Goal: Transaction & Acquisition: Purchase product/service

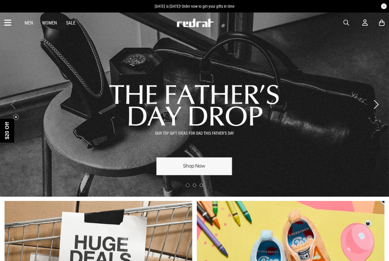
click at [10, 26] on icon at bounding box center [7, 22] width 7 height 9
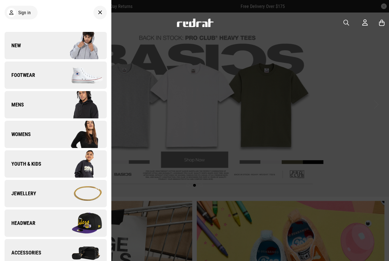
click at [212, 142] on div at bounding box center [194, 130] width 389 height 261
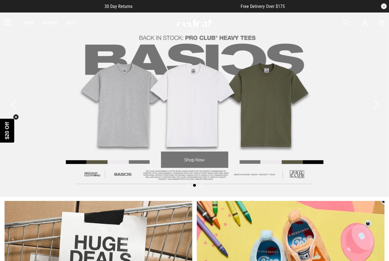
click at [379, 24] on icon at bounding box center [381, 22] width 5 height 7
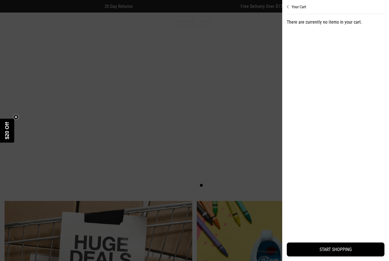
click at [300, 7] on button "Your Cart" at bounding box center [336, 4] width 98 height 9
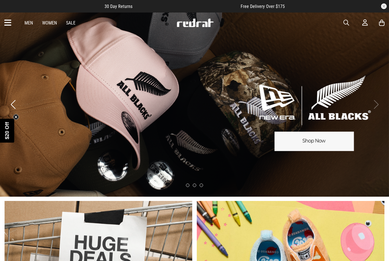
drag, startPoint x: 346, startPoint y: 24, endPoint x: 346, endPoint y: 21, distance: 3.1
click at [346, 24] on span "button" at bounding box center [346, 22] width 6 height 7
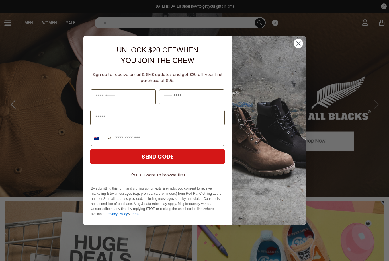
type input "*"
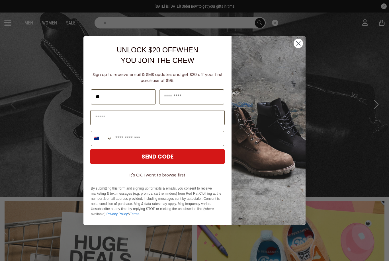
type input "*"
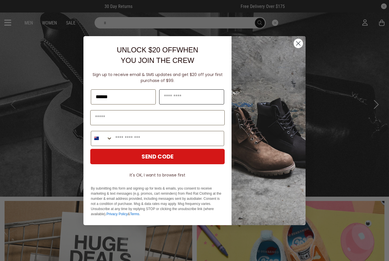
type input "******"
click at [203, 96] on input "Last Name" at bounding box center [191, 96] width 65 height 15
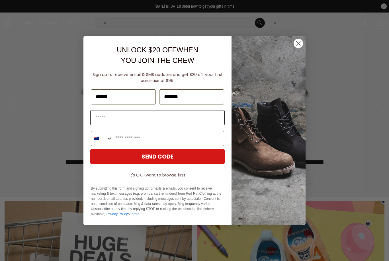
type input "*******"
click at [183, 117] on input "Email" at bounding box center [157, 117] width 134 height 15
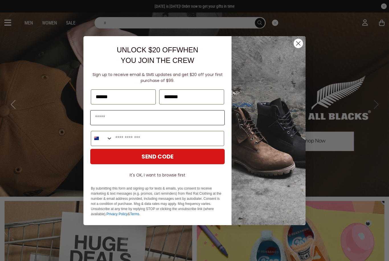
type input "*"
type input "**********"
click at [189, 134] on input "Phone Number" at bounding box center [167, 138] width 111 height 15
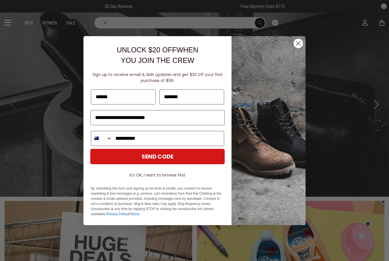
type input "**********"
click at [178, 156] on button "SEND CODE" at bounding box center [157, 156] width 134 height 15
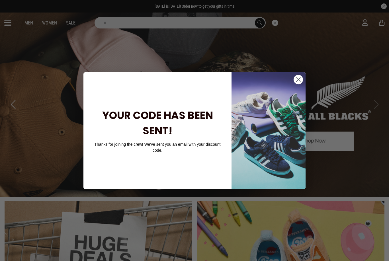
click at [298, 81] on circle "Close dialog" at bounding box center [297, 79] width 9 height 9
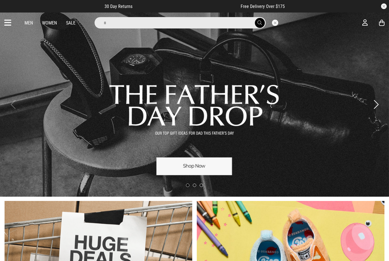
click at [57, 24] on div "Men Women Sale" at bounding box center [50, 22] width 60 height 5
drag, startPoint x: 52, startPoint y: 23, endPoint x: 52, endPoint y: 28, distance: 4.6
click at [52, 23] on link "Women" at bounding box center [49, 22] width 15 height 5
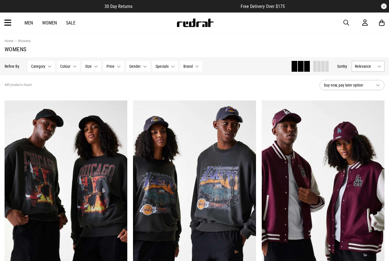
click at [50, 24] on link "Women" at bounding box center [49, 22] width 15 height 5
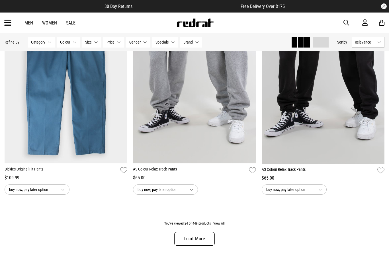
scroll to position [1683, 0]
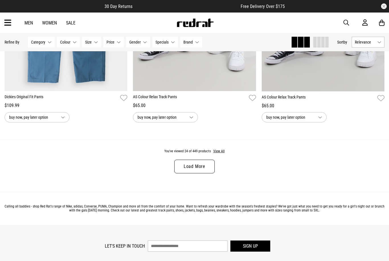
click at [197, 173] on link "Load More" at bounding box center [194, 167] width 40 height 14
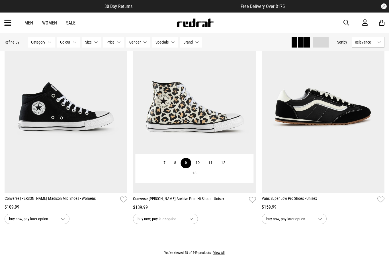
scroll to position [3296, 0]
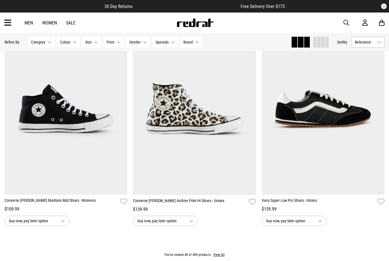
click at [348, 22] on span "button" at bounding box center [346, 22] width 6 height 7
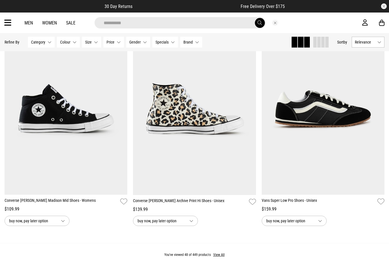
type input "**********"
click at [259, 23] on button "submit" at bounding box center [260, 23] width 10 height 10
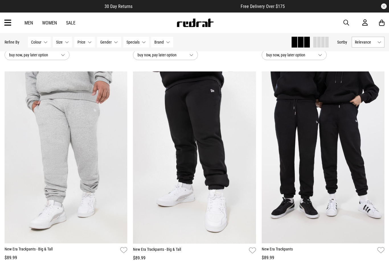
scroll to position [1303, 0]
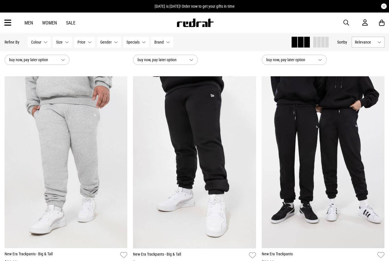
click at [26, 20] on link "Men" at bounding box center [28, 22] width 9 height 5
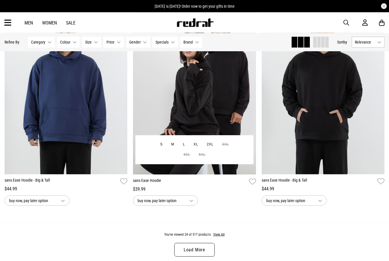
scroll to position [1704, 0]
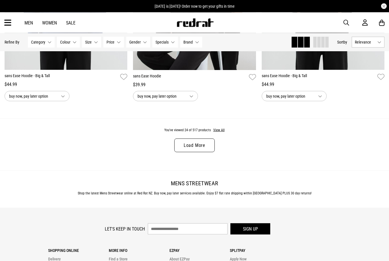
click at [198, 151] on link "Load More" at bounding box center [194, 146] width 40 height 14
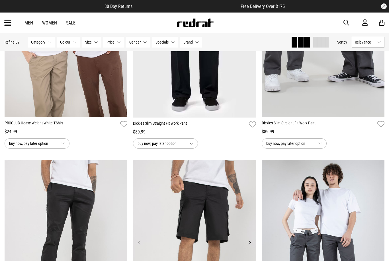
scroll to position [3248, 0]
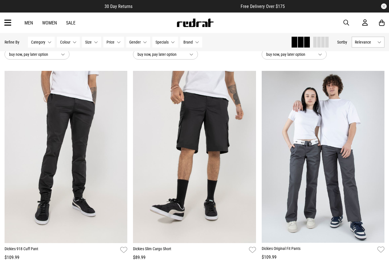
click at [70, 25] on link "Sale" at bounding box center [70, 22] width 9 height 5
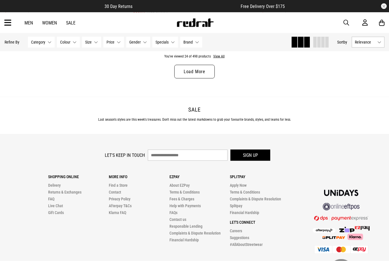
scroll to position [1778, 0]
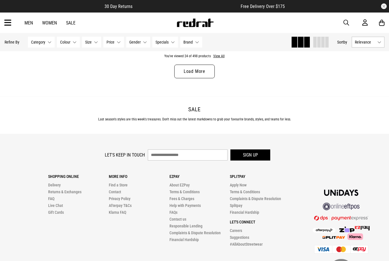
click at [192, 72] on link "Load More" at bounding box center [194, 72] width 40 height 14
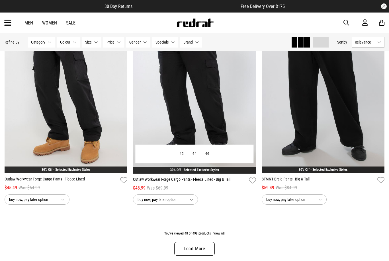
scroll to position [3327, 0]
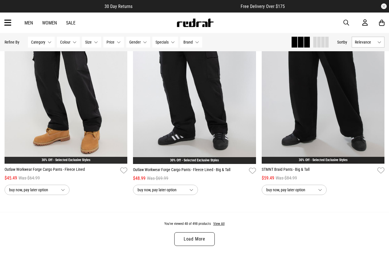
click at [191, 245] on link "Load More" at bounding box center [194, 239] width 40 height 14
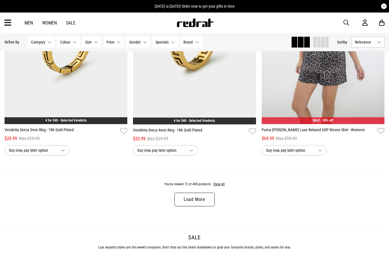
scroll to position [5131, 0]
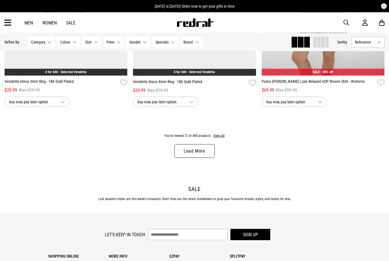
click at [203, 158] on link "Load More" at bounding box center [194, 151] width 40 height 14
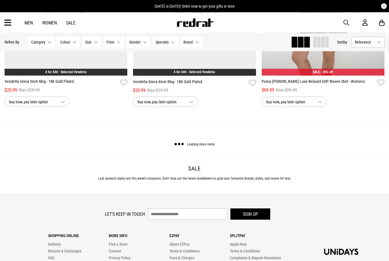
scroll to position [5132, 0]
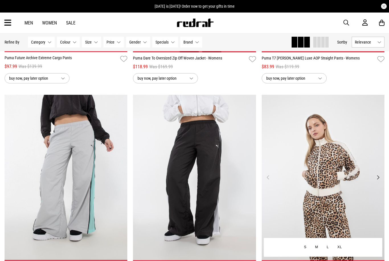
scroll to position [5615, 0]
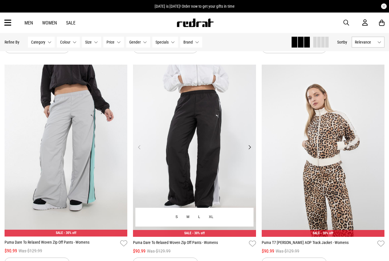
click at [249, 151] on button "Next" at bounding box center [249, 147] width 7 height 7
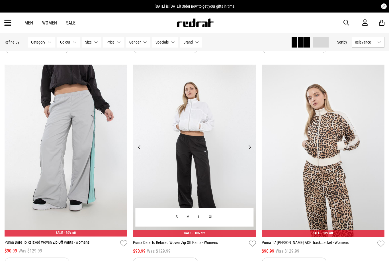
click at [249, 151] on button "Next" at bounding box center [249, 147] width 7 height 7
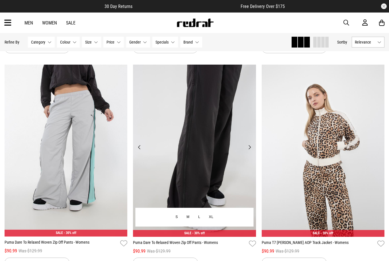
click at [249, 151] on button "Next" at bounding box center [249, 147] width 7 height 7
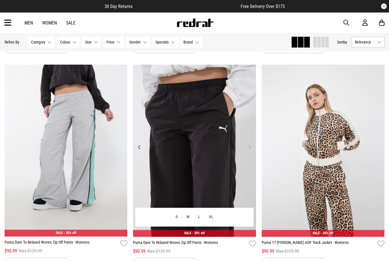
click at [249, 151] on button "Next" at bounding box center [249, 147] width 7 height 7
click at [250, 151] on button "Next" at bounding box center [249, 147] width 7 height 7
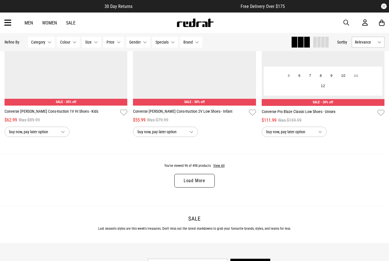
scroll to position [6871, 0]
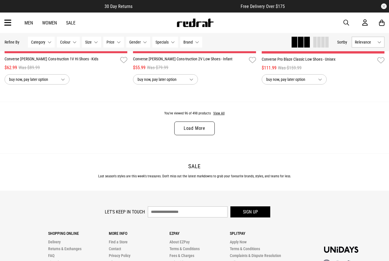
click at [209, 135] on link "Load More" at bounding box center [194, 129] width 40 height 14
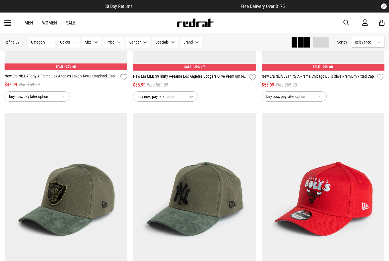
scroll to position [7053, 0]
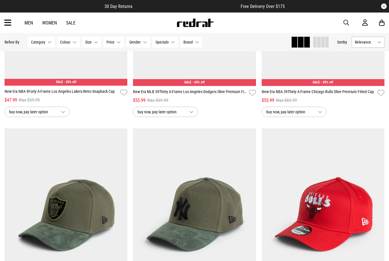
click at [347, 25] on span "button" at bounding box center [346, 22] width 6 height 7
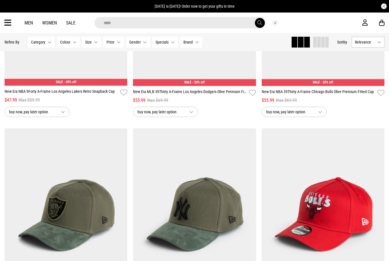
type input "****"
click at [259, 23] on button "submit" at bounding box center [260, 23] width 10 height 10
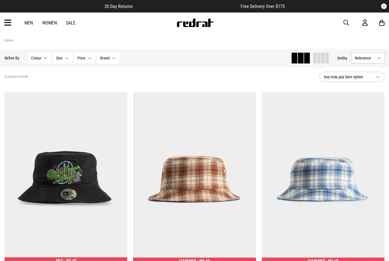
click at [348, 21] on span "button" at bounding box center [346, 22] width 6 height 7
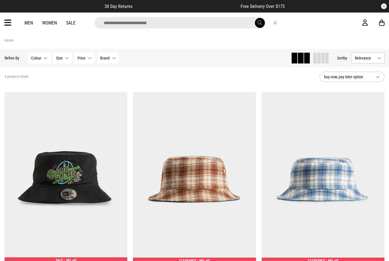
click at [215, 23] on input "search" at bounding box center [180, 22] width 171 height 11
type input "***"
click at [259, 23] on button "submit" at bounding box center [260, 23] width 10 height 10
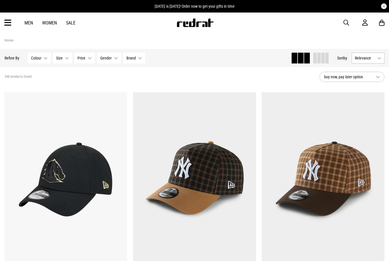
click at [364, 56] on span "Relevance" at bounding box center [365, 58] width 20 height 5
click at [367, 88] on li "Price (Lowest)" at bounding box center [368, 89] width 32 height 11
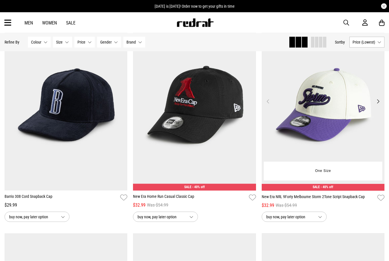
scroll to position [510, 0]
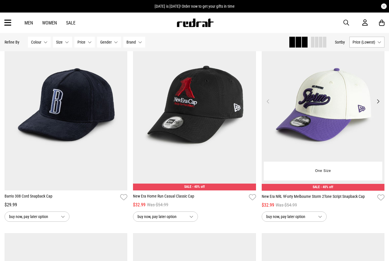
click at [379, 102] on button "Next" at bounding box center [377, 101] width 7 height 7
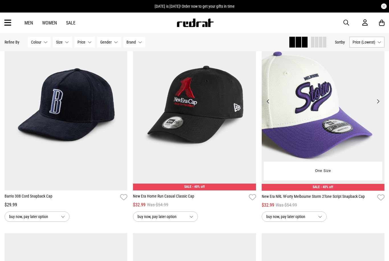
click at [379, 102] on button "Next" at bounding box center [377, 101] width 7 height 7
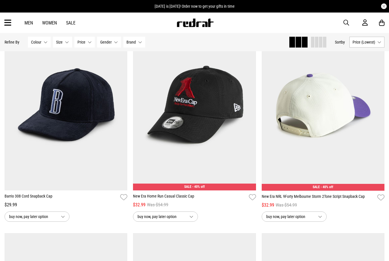
click at [345, 23] on span "button" at bounding box center [346, 22] width 6 height 7
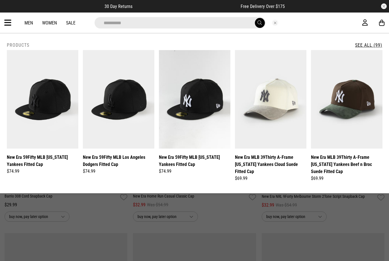
type input "**********"
click at [259, 23] on button "submit" at bounding box center [260, 23] width 10 height 10
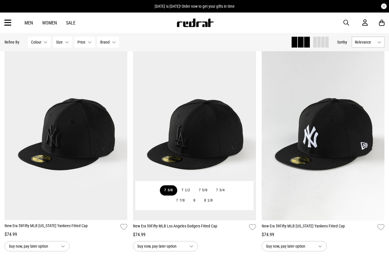
click at [169, 191] on button "7 3/8" at bounding box center [168, 190] width 17 height 10
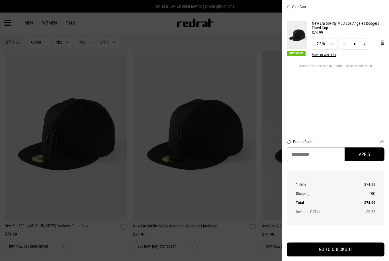
click at [249, 201] on div at bounding box center [194, 130] width 389 height 261
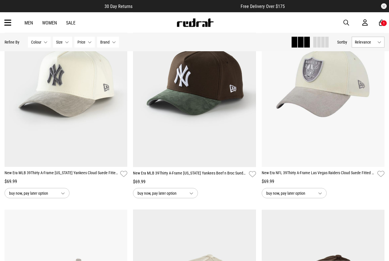
scroll to position [316, 0]
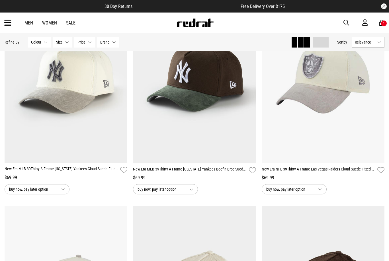
click at [371, 41] on span "Relevance" at bounding box center [365, 42] width 20 height 5
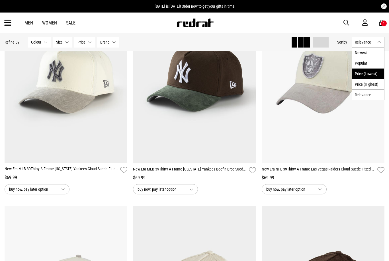
click at [367, 75] on li "Price (Lowest)" at bounding box center [368, 73] width 32 height 11
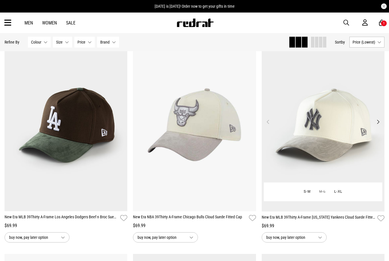
scroll to position [1347, 0]
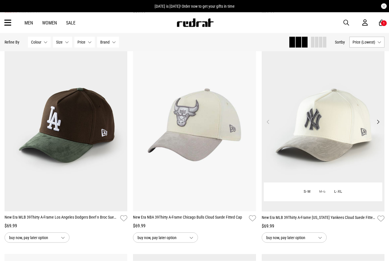
click at [377, 129] on img at bounding box center [323, 126] width 123 height 172
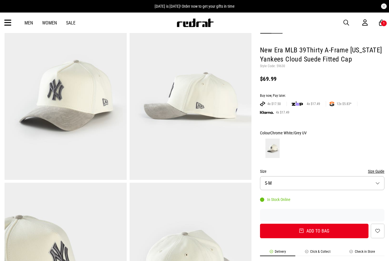
scroll to position [19, 0]
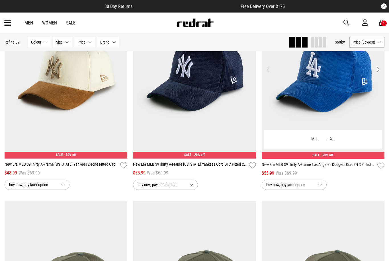
scroll to position [756, 0]
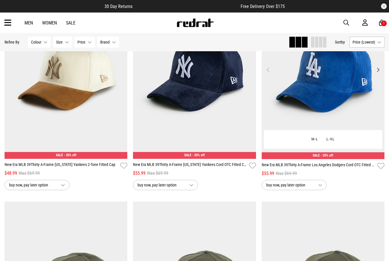
click at [376, 72] on button "Next" at bounding box center [377, 69] width 7 height 7
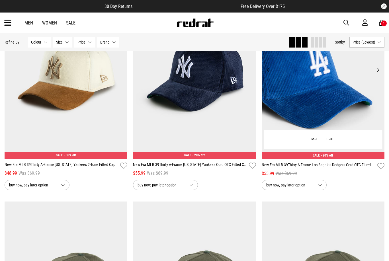
click at [376, 72] on button "Next" at bounding box center [377, 69] width 7 height 7
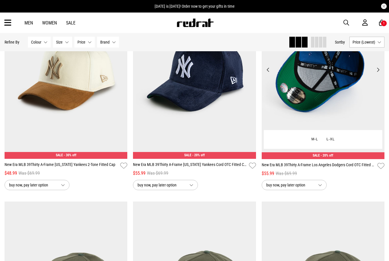
click at [376, 72] on button "Next" at bounding box center [377, 69] width 7 height 7
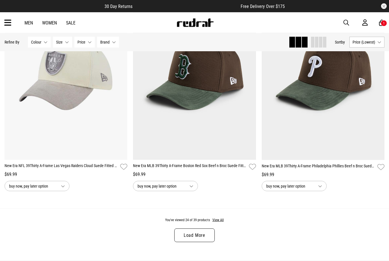
scroll to position [1613, 0]
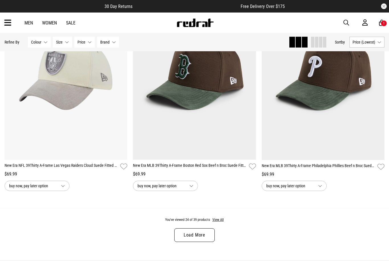
click at [206, 237] on link "Load More" at bounding box center [194, 235] width 40 height 14
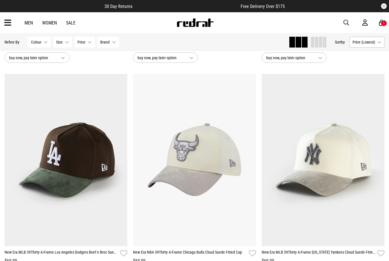
scroll to position [1313, 0]
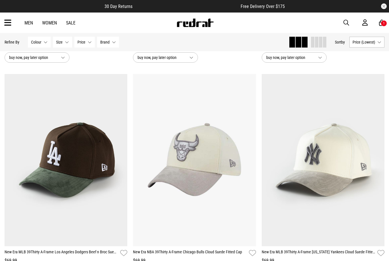
click at [71, 22] on link "Sale" at bounding box center [70, 22] width 9 height 5
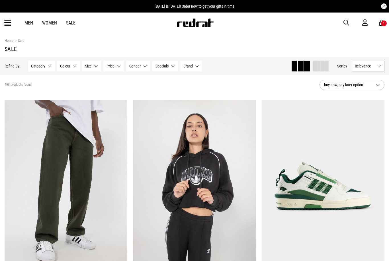
click at [42, 66] on span "Category" at bounding box center [38, 66] width 14 height 5
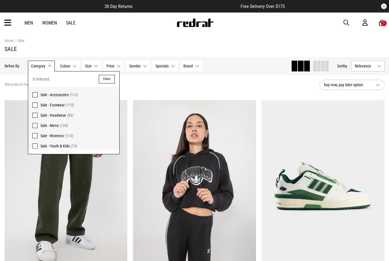
click at [57, 117] on span "Sale - Headwear" at bounding box center [53, 115] width 26 height 5
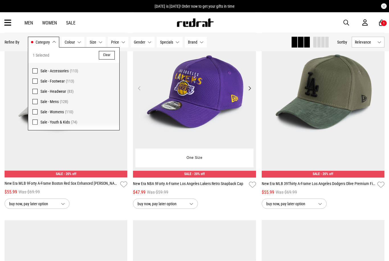
scroll to position [531, 0]
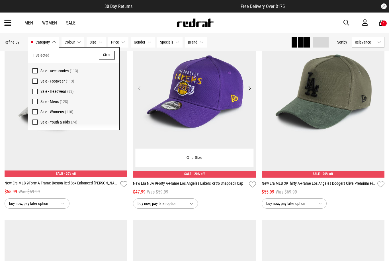
click at [250, 89] on button "Next" at bounding box center [249, 88] width 7 height 7
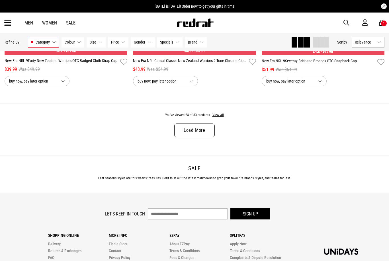
scroll to position [1706, 0]
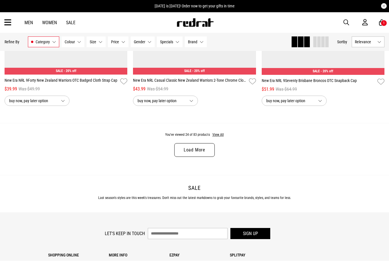
click at [201, 157] on link "Load More" at bounding box center [194, 150] width 40 height 14
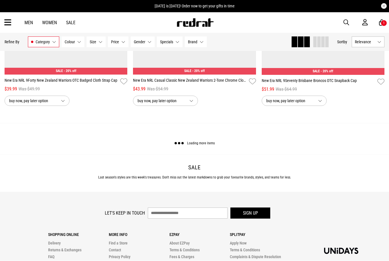
scroll to position [1706, 0]
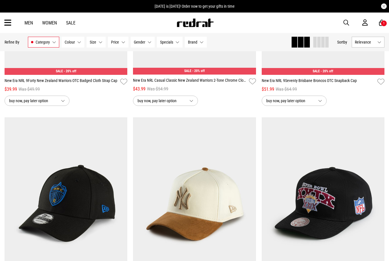
click at [68, 24] on link "Sale" at bounding box center [70, 22] width 9 height 5
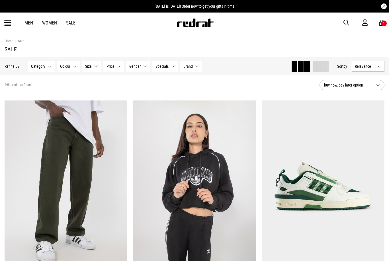
click at [49, 67] on button "Category None selected" at bounding box center [41, 66] width 27 height 11
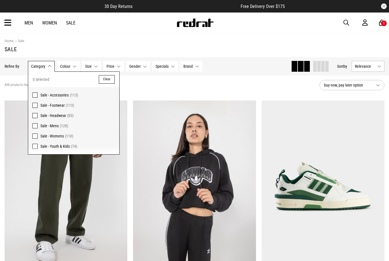
click at [61, 135] on span "Sale - Womens" at bounding box center [51, 136] width 23 height 5
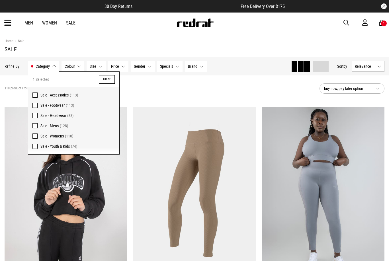
click at [55, 127] on span "Sale - Mens" at bounding box center [49, 126] width 18 height 5
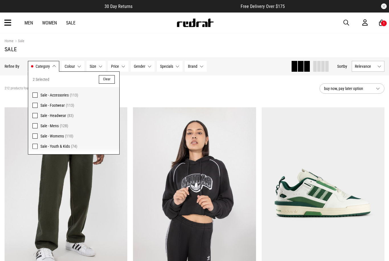
click at [58, 137] on span "Sale - Womens" at bounding box center [51, 136] width 23 height 5
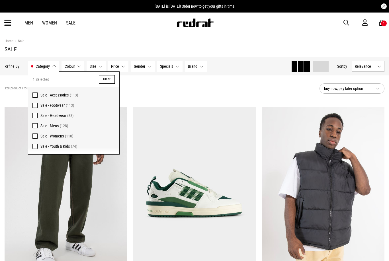
click at [201, 87] on div "128 products found Active Filters Sale - Mens Clear" at bounding box center [160, 88] width 310 height 17
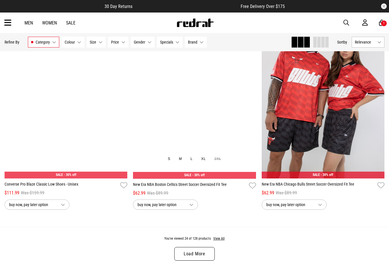
scroll to position [1608, 0]
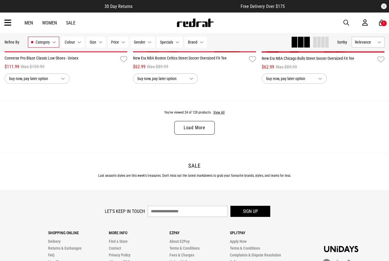
scroll to position [1720, 0]
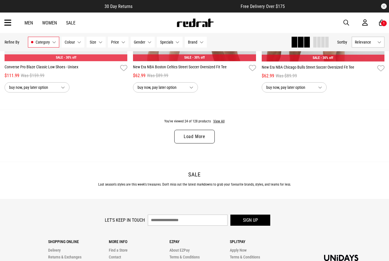
click at [201, 140] on link "Load More" at bounding box center [194, 137] width 40 height 14
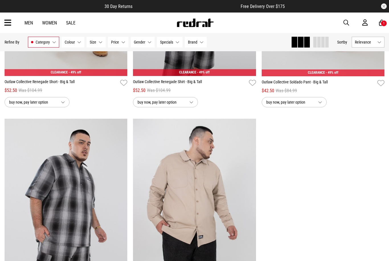
scroll to position [3233, 0]
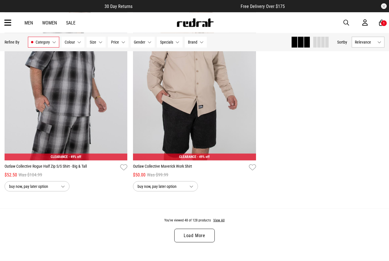
click at [205, 243] on link "Load More" at bounding box center [194, 236] width 40 height 14
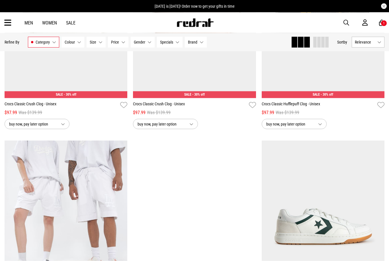
scroll to position [4043, 0]
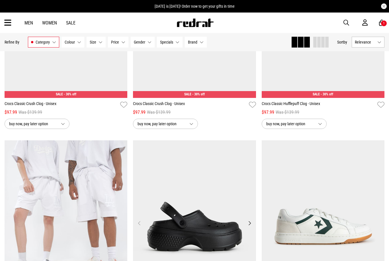
click at [233, 261] on img at bounding box center [194, 226] width 123 height 172
